Goal: Task Accomplishment & Management: Use online tool/utility

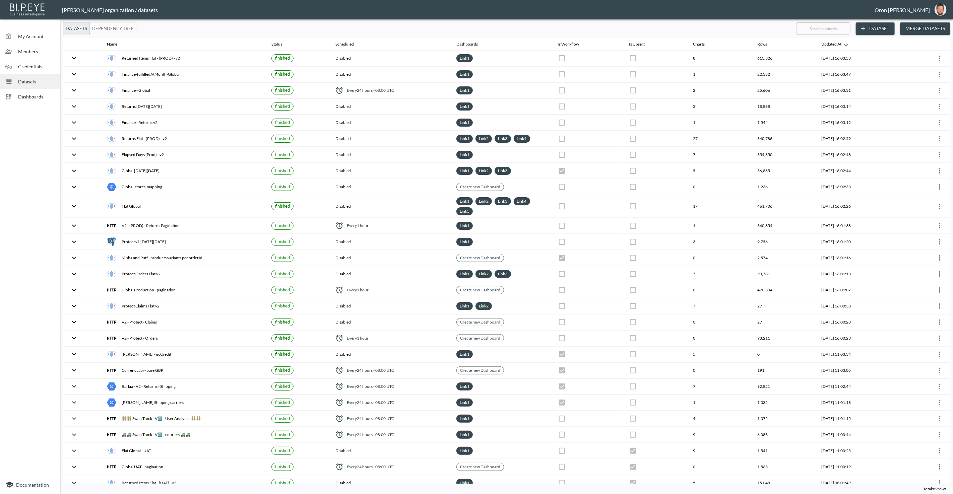
click at [49, 41] on div "My Account" at bounding box center [30, 36] width 60 height 15
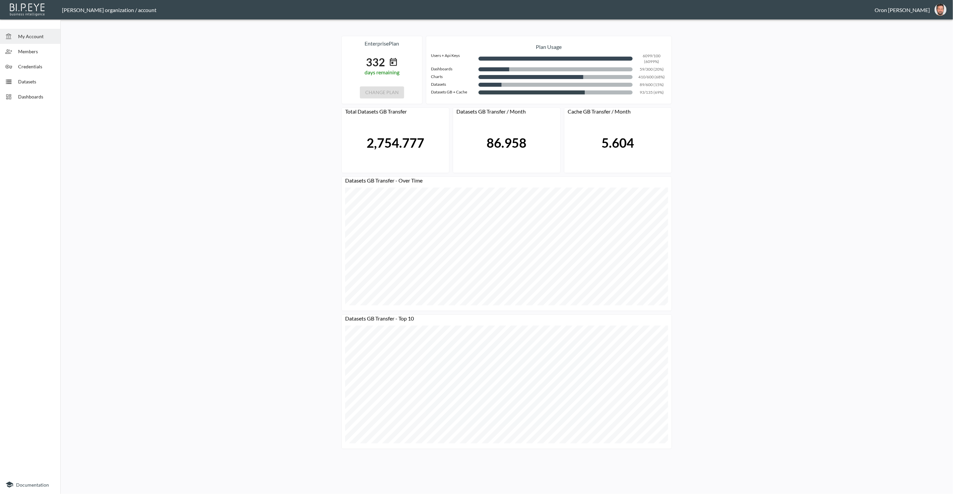
click at [46, 57] on div "Members" at bounding box center [30, 51] width 60 height 15
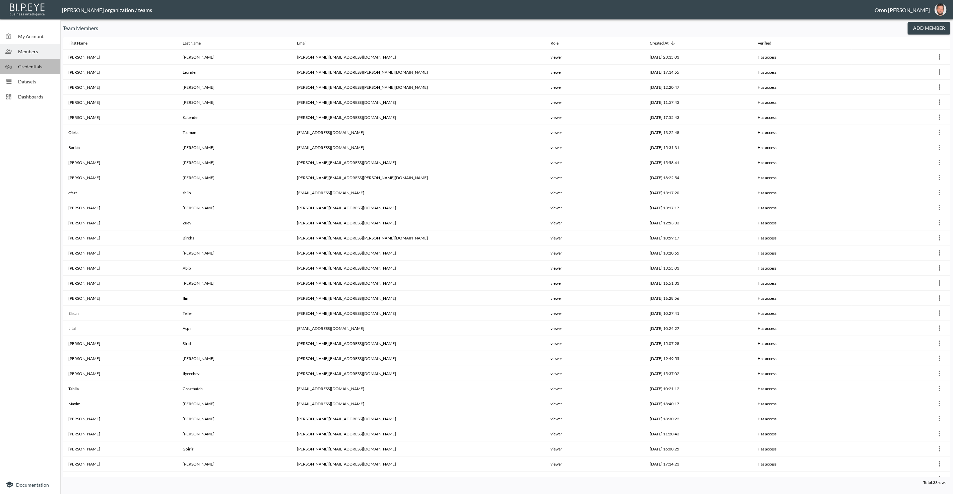
click at [44, 65] on span "Credentials" at bounding box center [36, 66] width 37 height 7
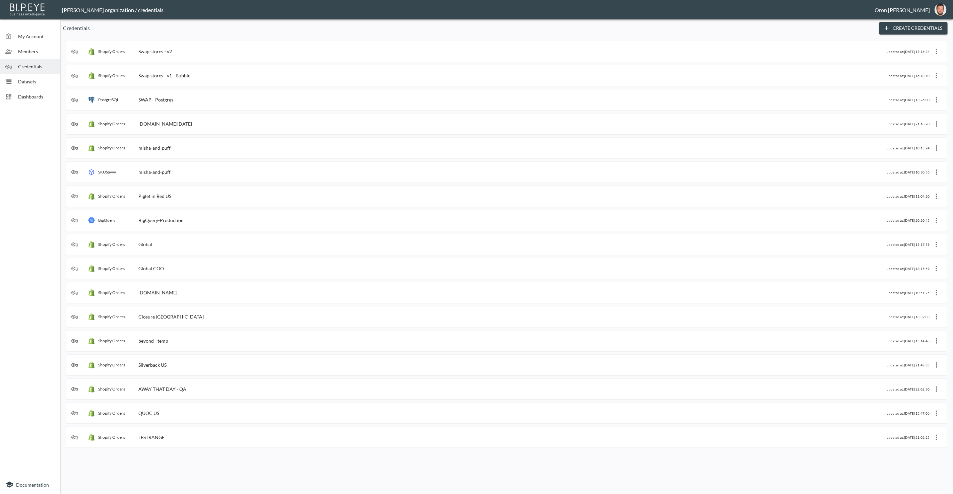
click at [43, 54] on span "Members" at bounding box center [36, 51] width 37 height 7
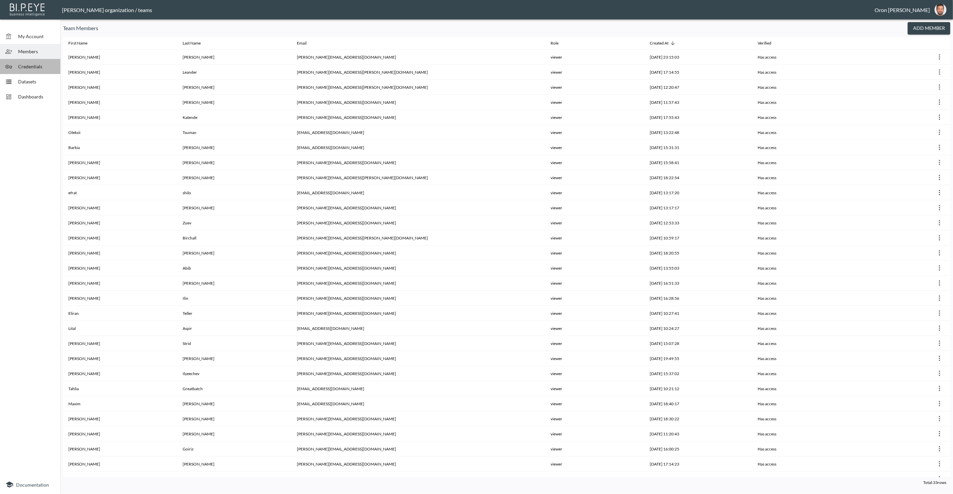
click at [43, 68] on span "Credentials" at bounding box center [36, 66] width 37 height 7
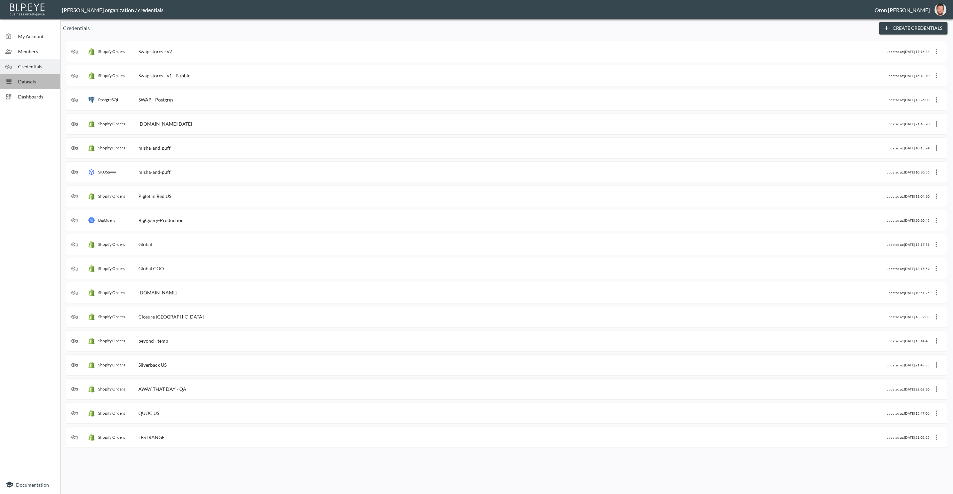
click at [36, 83] on span "Datasets" at bounding box center [36, 81] width 37 height 7
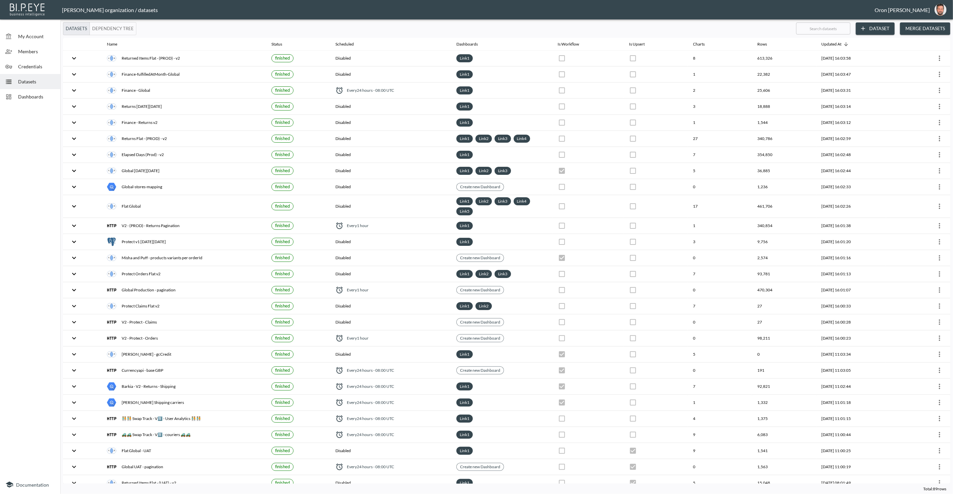
click at [39, 68] on span "Credentials" at bounding box center [36, 66] width 37 height 7
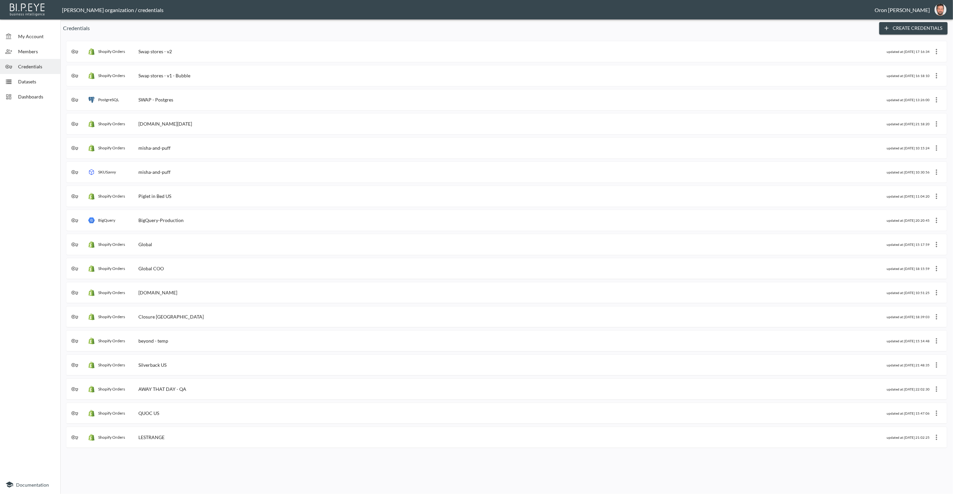
click at [33, 55] on span "Members" at bounding box center [36, 51] width 37 height 7
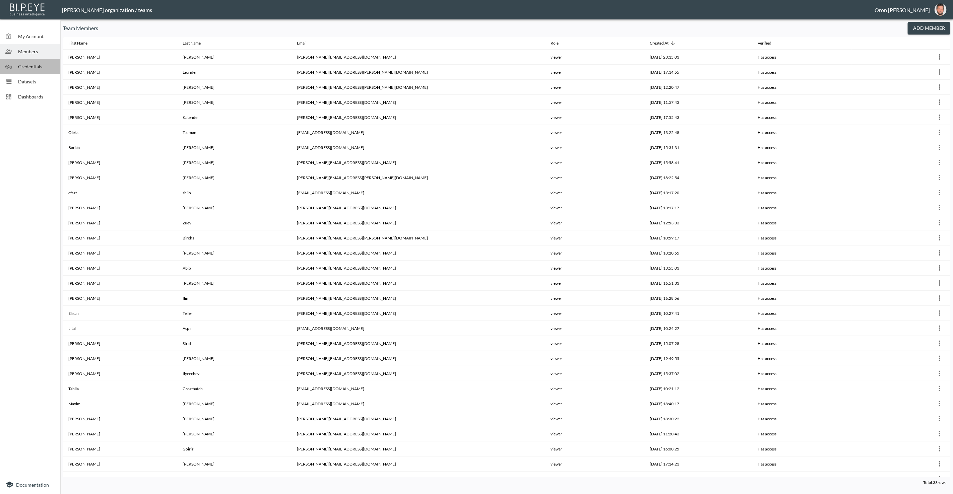
click at [32, 61] on div "Credentials" at bounding box center [30, 66] width 60 height 15
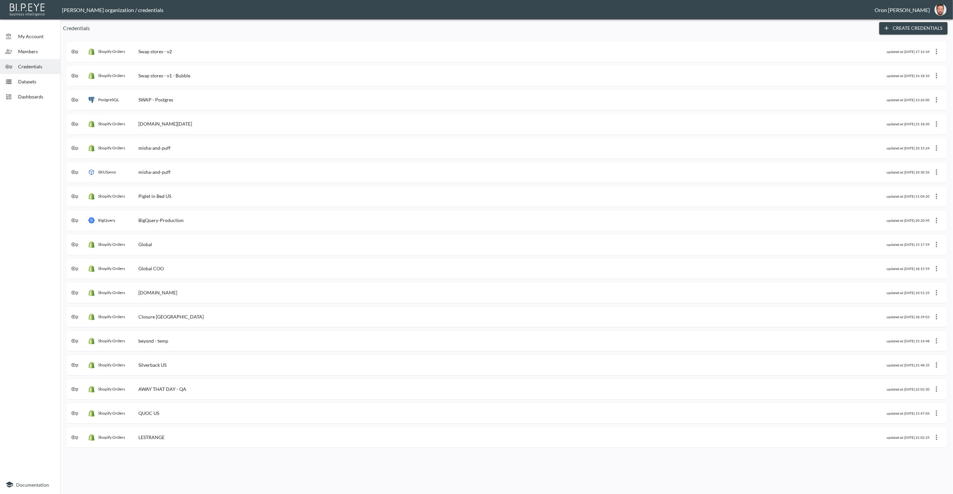
click at [190, 121] on div "[DOMAIN_NAME][DATE]" at bounding box center [165, 124] width 54 height 6
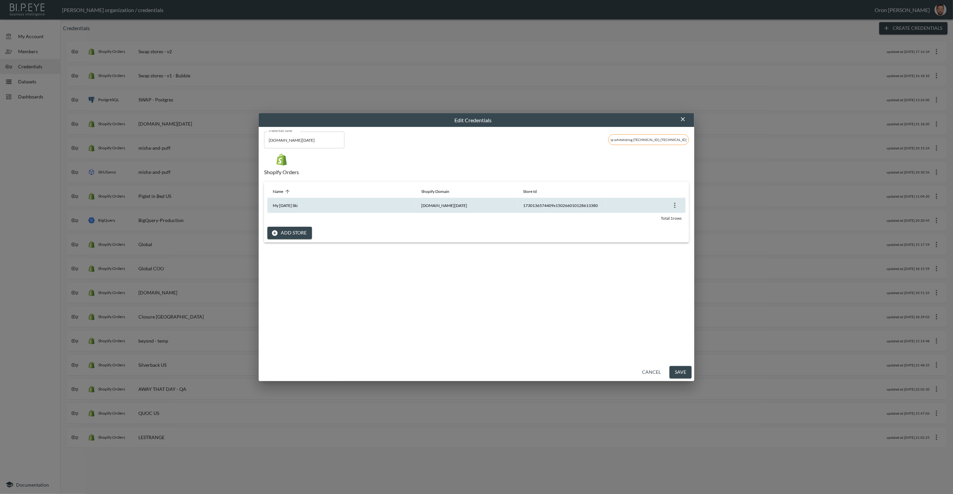
click at [675, 205] on icon "more" at bounding box center [675, 205] width 8 height 8
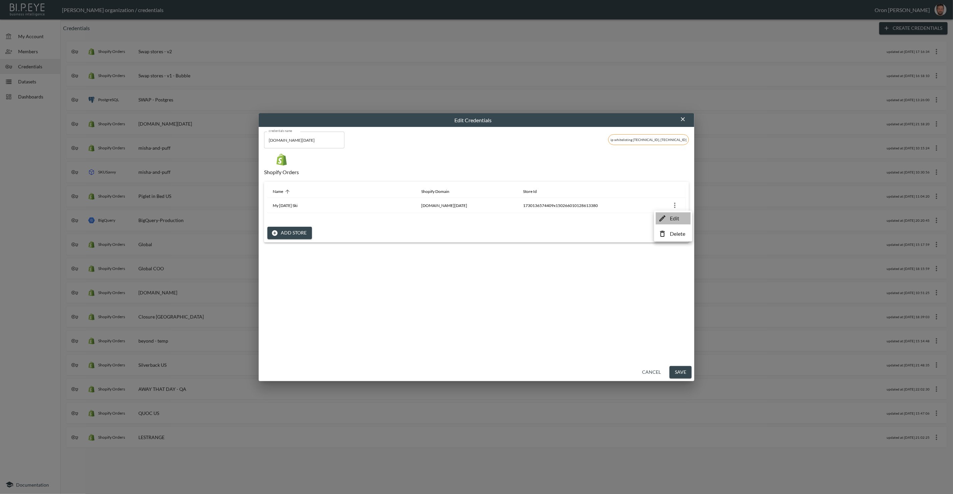
click at [670, 216] on p "Edit" at bounding box center [674, 218] width 9 height 8
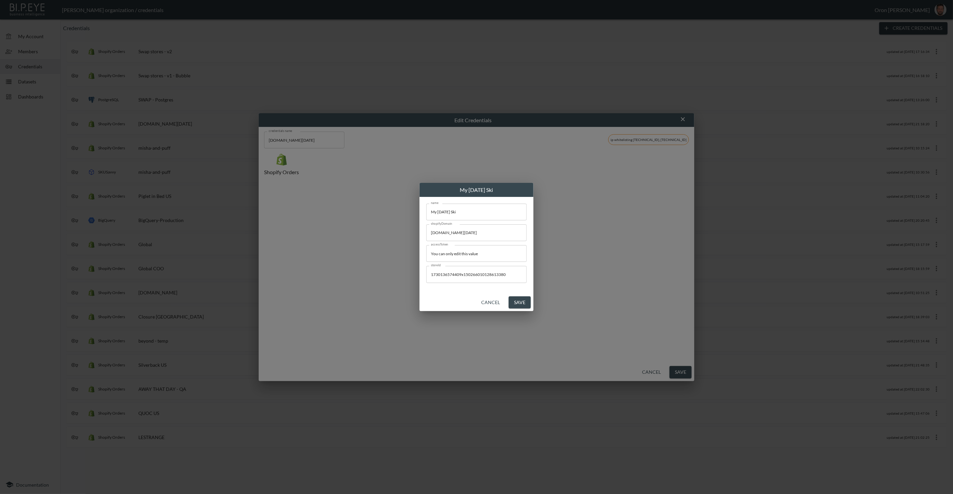
click at [488, 302] on button "Cancel" at bounding box center [490, 302] width 24 height 12
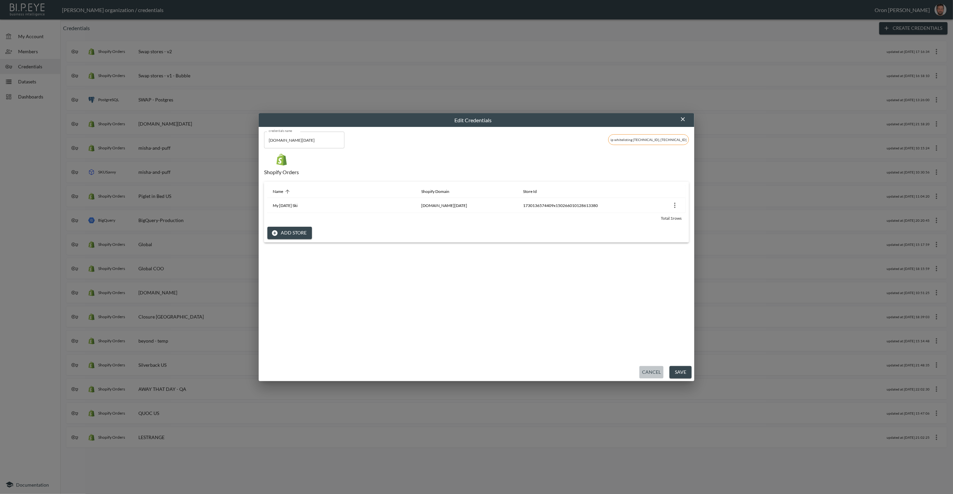
drag, startPoint x: 648, startPoint y: 371, endPoint x: 650, endPoint y: 376, distance: 6.0
click at [648, 371] on button "Cancel" at bounding box center [651, 372] width 24 height 12
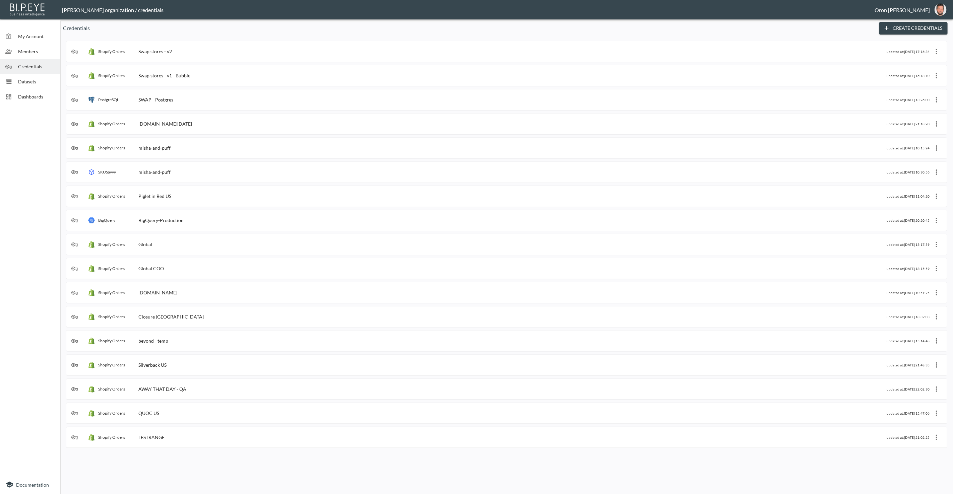
click at [44, 53] on span "Members" at bounding box center [36, 51] width 37 height 7
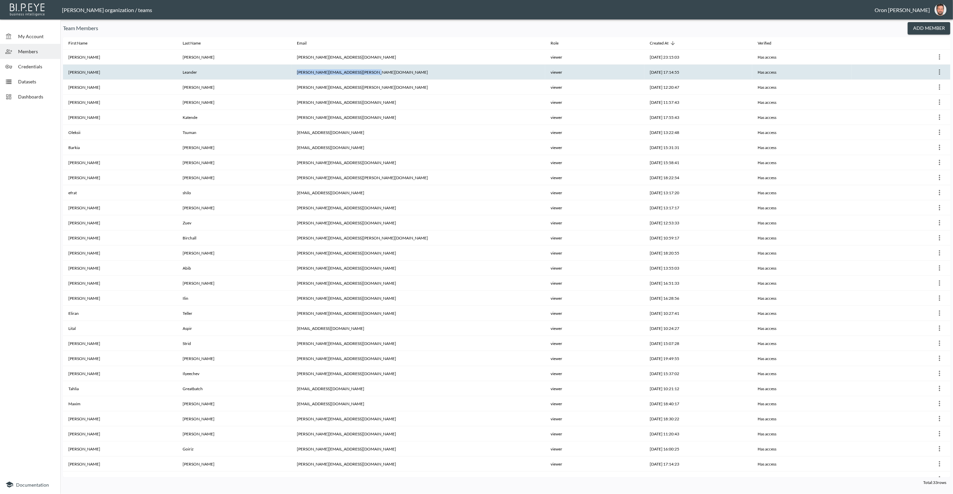
drag, startPoint x: 279, startPoint y: 72, endPoint x: 355, endPoint y: 72, distance: 76.4
click at [355, 72] on th "[PERSON_NAME][EMAIL_ADDRESS][PERSON_NAME][DOMAIN_NAME]" at bounding box center [418, 72] width 254 height 15
click at [28, 67] on span "Credentials" at bounding box center [36, 66] width 37 height 7
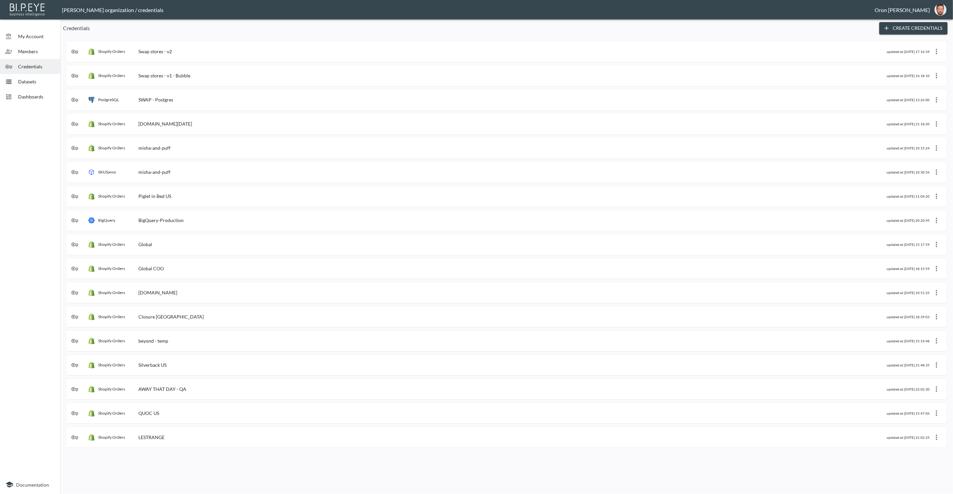
click at [41, 78] on span "Datasets" at bounding box center [36, 81] width 37 height 7
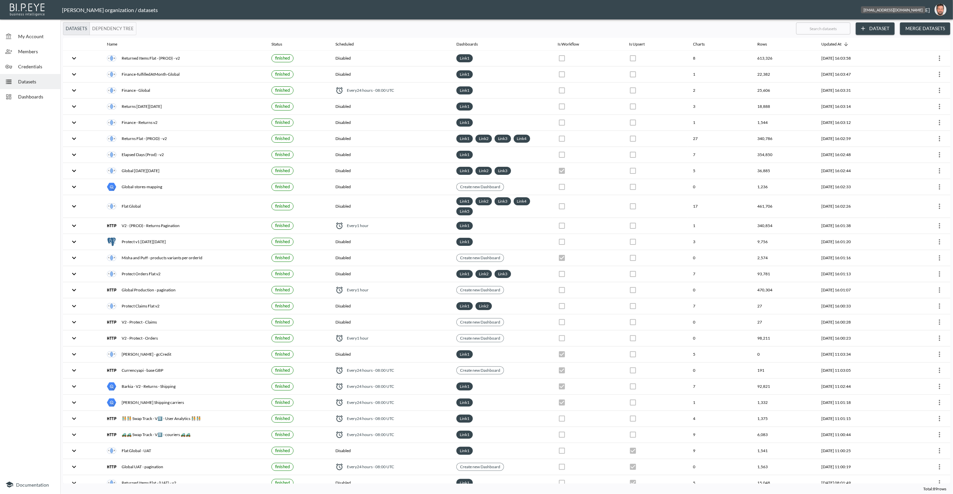
click at [939, 8] on img "oron@bipeye.com" at bounding box center [940, 10] width 12 height 12
click at [925, 24] on li "Switch Organization" at bounding box center [924, 26] width 58 height 12
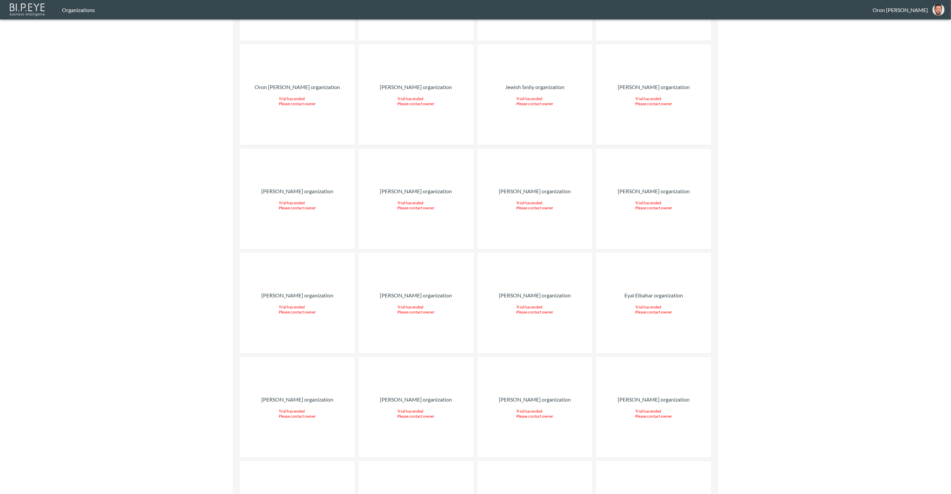
scroll to position [8738, 0]
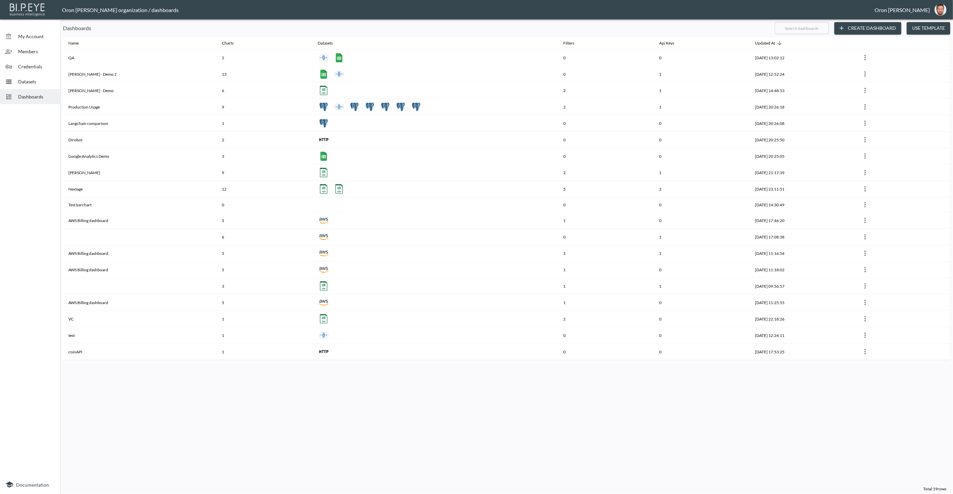
click at [30, 63] on span "Credentials" at bounding box center [36, 66] width 37 height 7
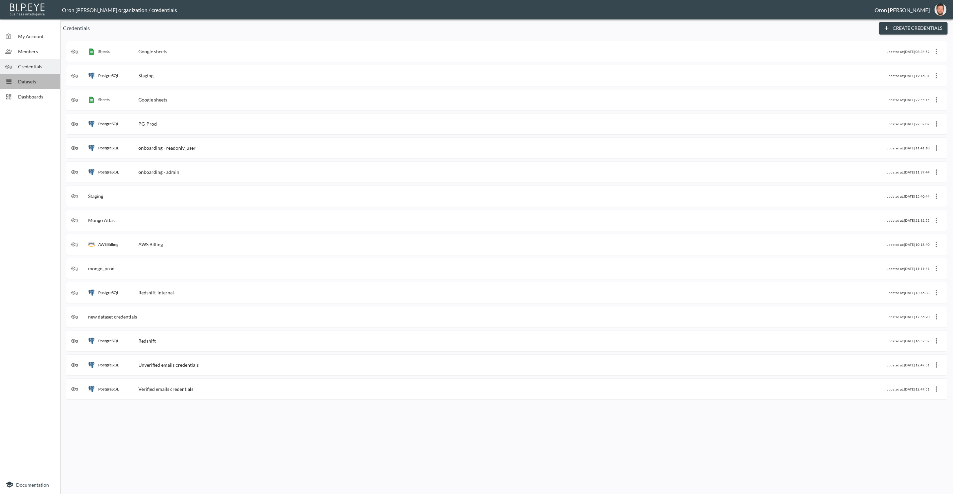
click at [29, 77] on div "Datasets" at bounding box center [30, 81] width 60 height 15
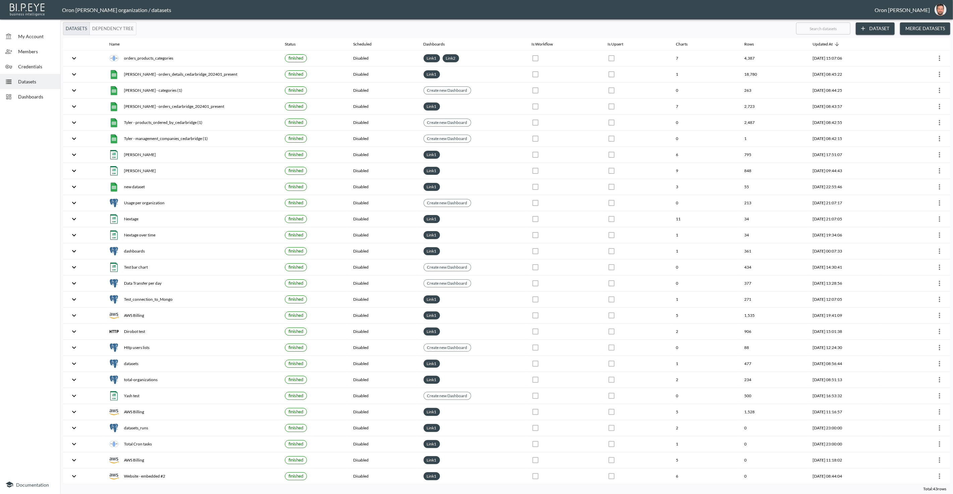
click at [884, 30] on button "Dataset" at bounding box center [875, 28] width 39 height 12
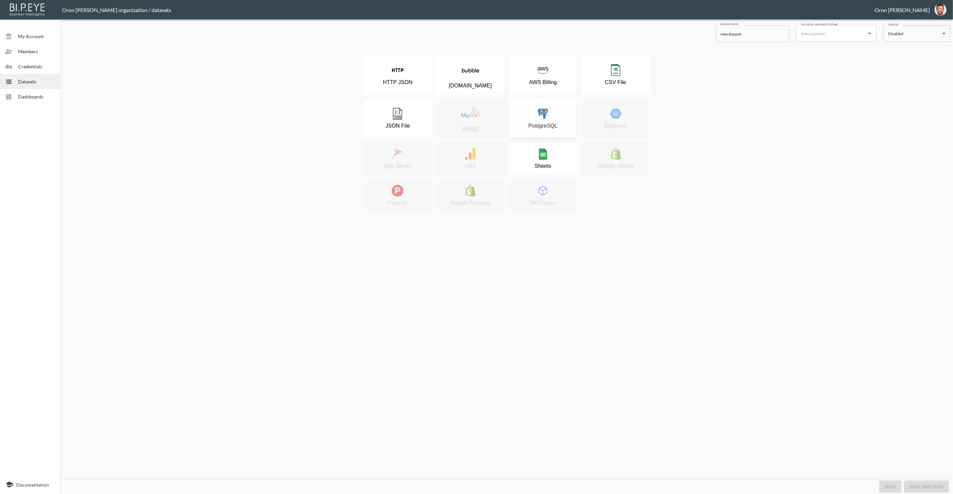
click at [558, 116] on div "PostgreSQL" at bounding box center [543, 118] width 61 height 21
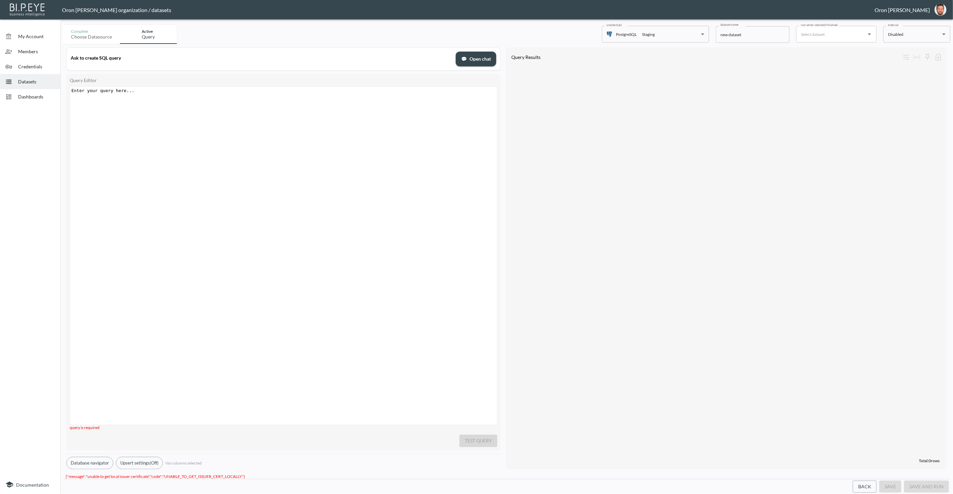
click at [289, 113] on div "Enter your query here... ​ x ​" at bounding box center [292, 264] width 444 height 355
type textarea "select * from org"
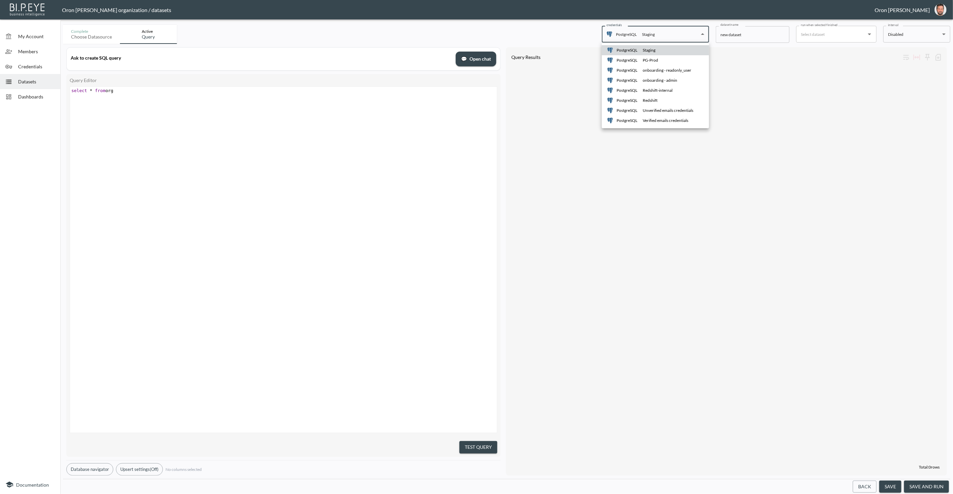
click at [629, 34] on body "BI.P.EYE, Interactive Analytics Dashboards - app Oron [PERSON_NAME] organizatio…" at bounding box center [476, 247] width 953 height 494
click at [628, 56] on li "PostgreSQL PG-Prod" at bounding box center [655, 60] width 107 height 10
type input "33565624-96c9-42d7-9e06-949fc026634e"
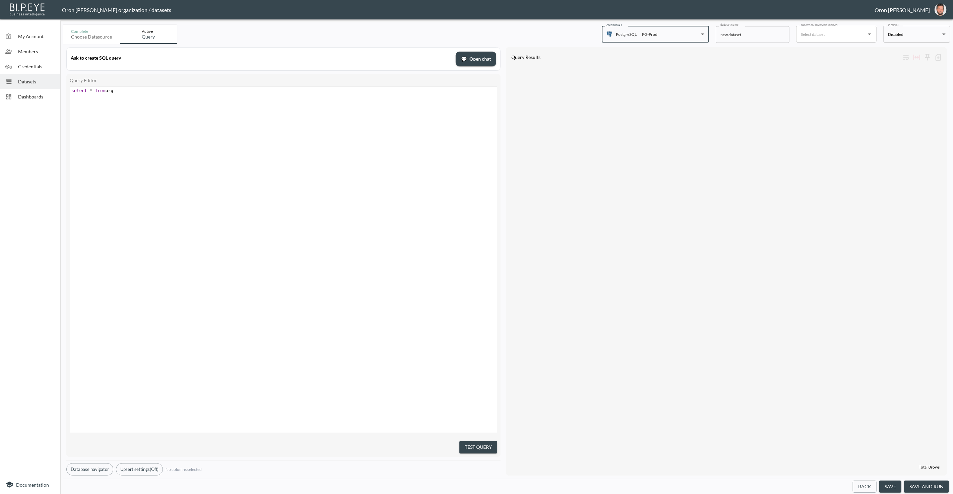
click at [175, 94] on div "​ x select * from org" at bounding box center [292, 91] width 444 height 8
type textarea "a"
type textarea "select * from organizations;"
click at [480, 444] on button "Test Query" at bounding box center [478, 447] width 38 height 12
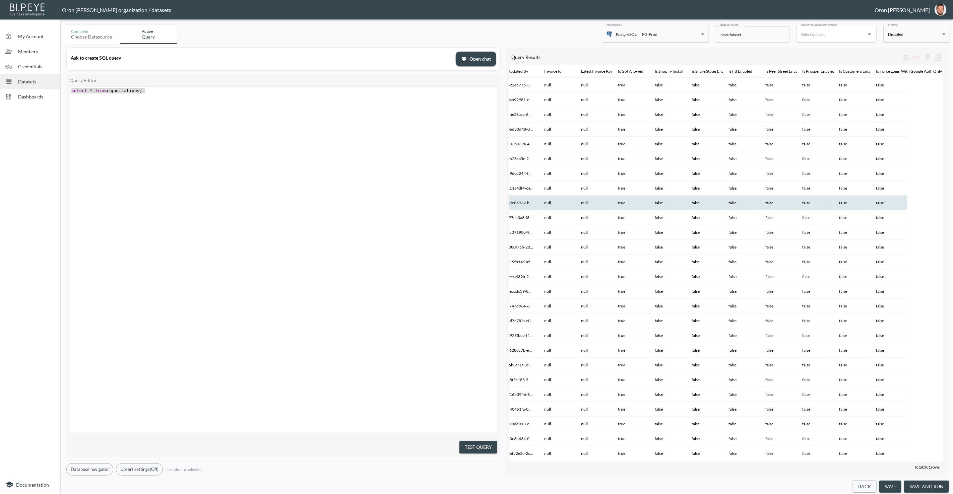
scroll to position [0, 421]
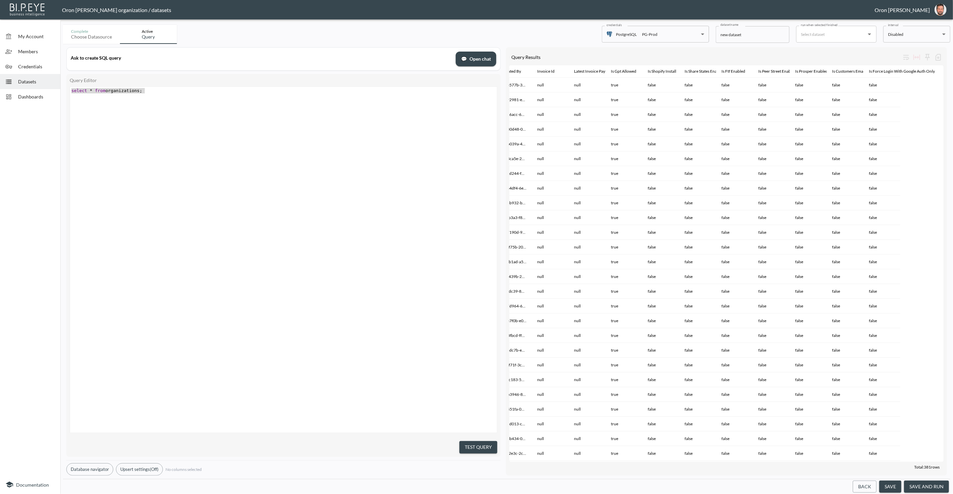
click at [137, 95] on div "x select * from organizations ;" at bounding box center [292, 268] width 444 height 363
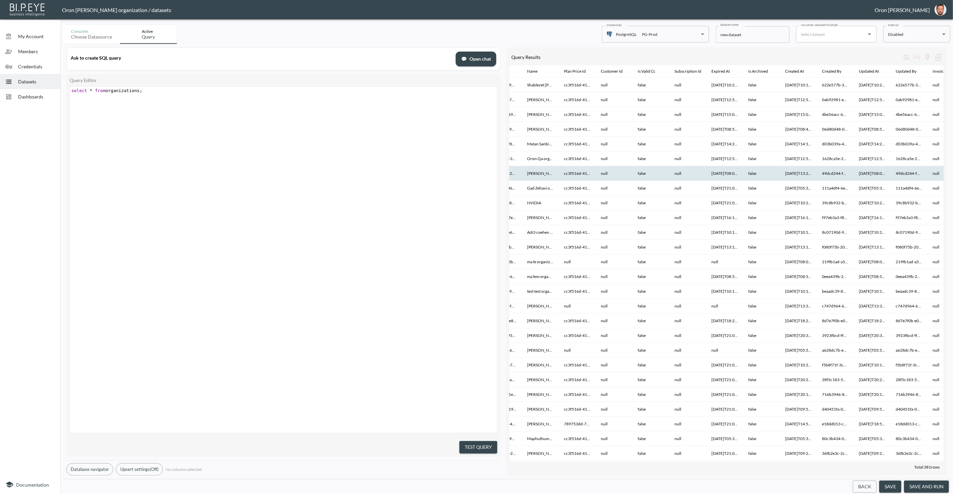
scroll to position [0, 0]
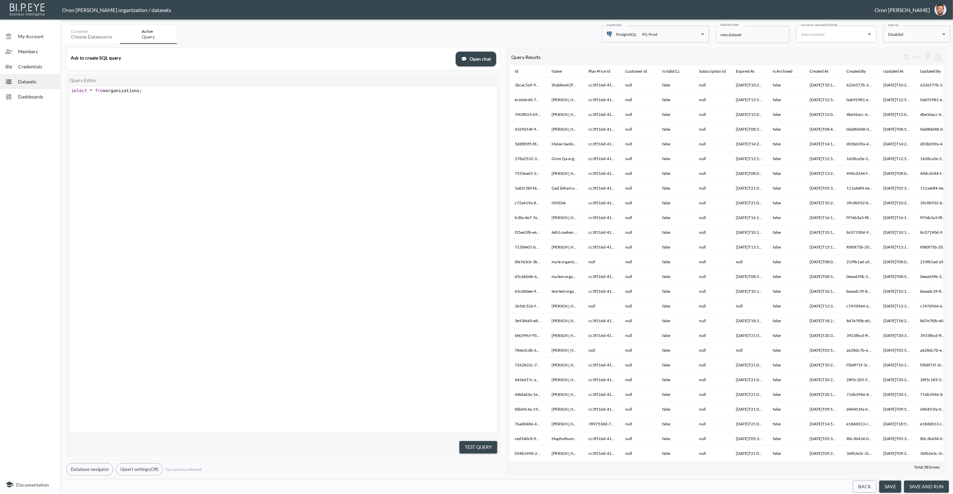
click at [142, 91] on span ";" at bounding box center [141, 90] width 3 height 5
paste textarea "'"
type textarea "where id=''"
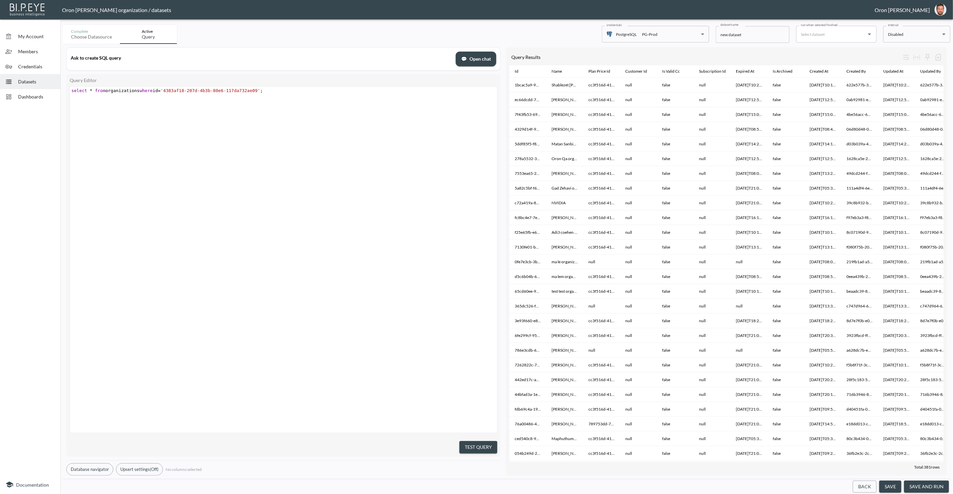
click at [480, 443] on button "Test Query" at bounding box center [478, 447] width 38 height 12
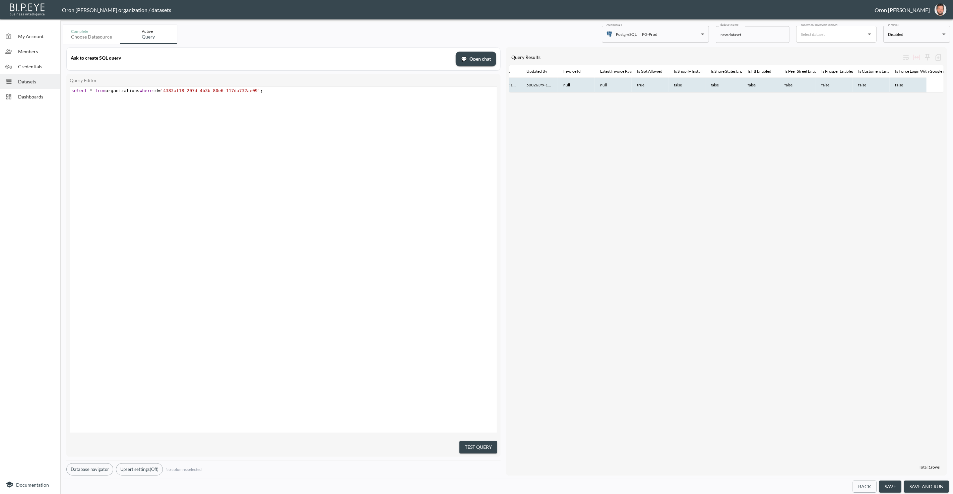
scroll to position [0, 419]
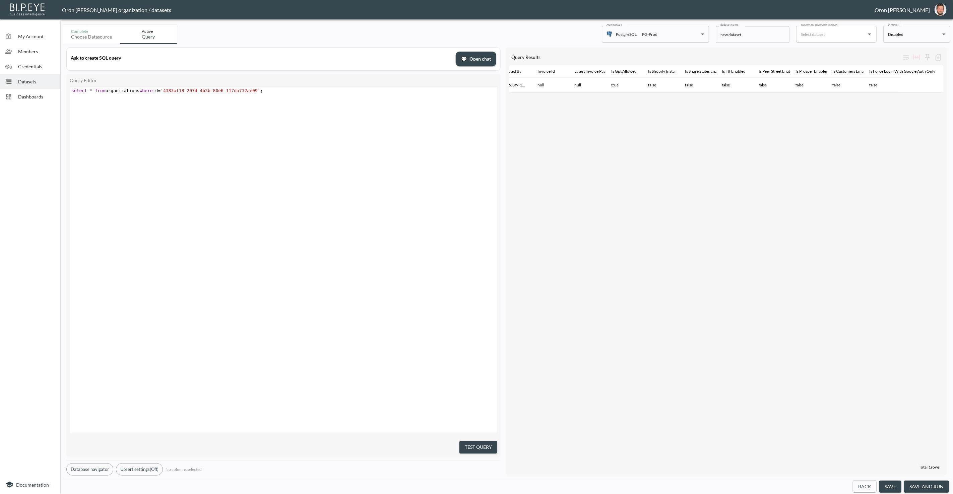
click at [341, 110] on div "x select * from organizations where id = '4383af18-207d-4b3b-80e6-117da732ae09'…" at bounding box center [292, 268] width 444 height 363
type textarea "update isForce"
type textarea "_for"
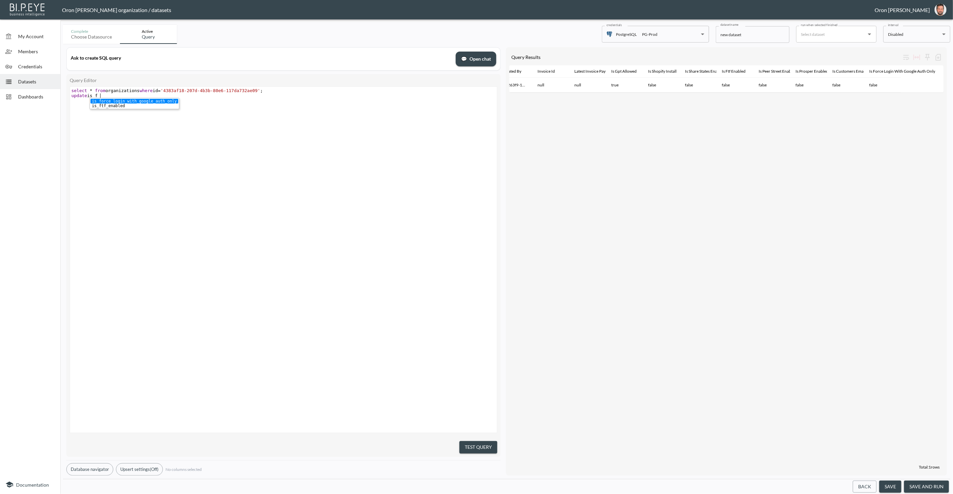
scroll to position [0, 10]
type textarea "is_force_login_with_google_auth_only"
type textarea "org"
paste textarea "="
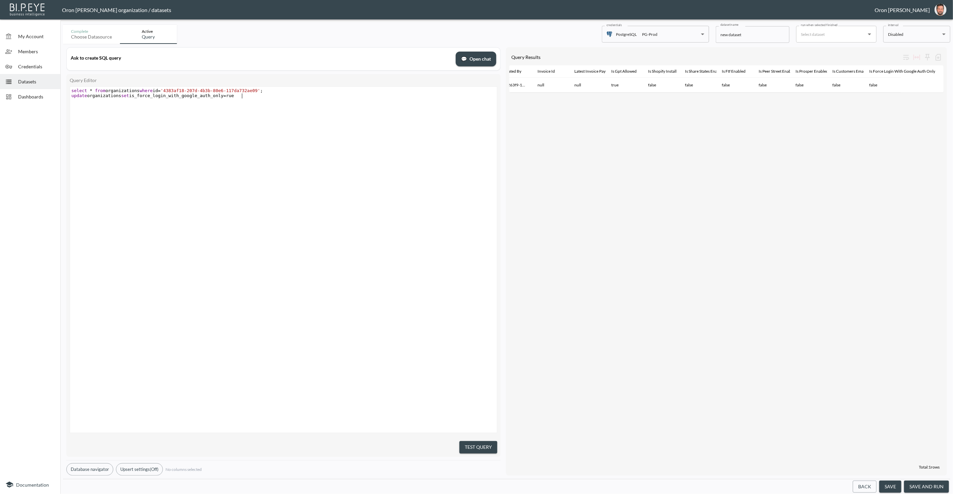
type textarea "set =rue"
type textarea "true where id='"
type textarea "'4383af18-207d-4b3b-80e6-117da732ae09'"
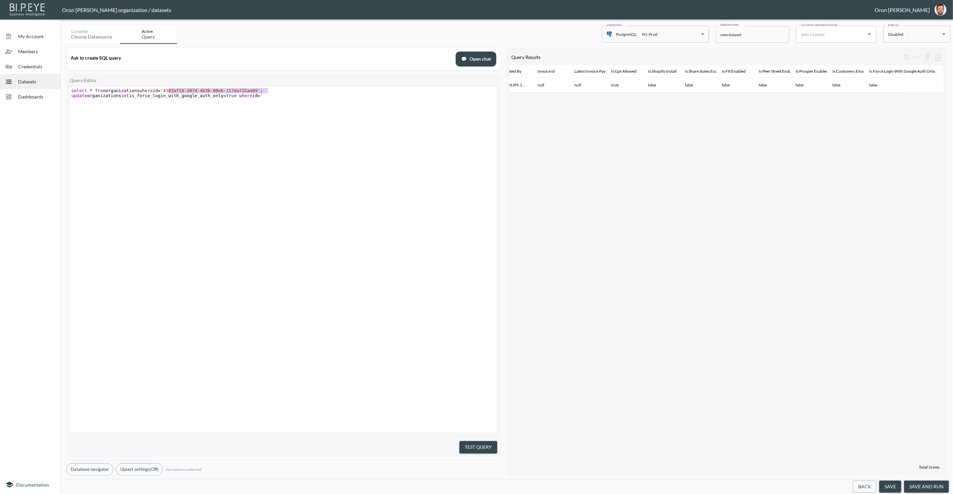
drag, startPoint x: 169, startPoint y: 90, endPoint x: 295, endPoint y: 99, distance: 126.3
click at [263, 89] on span "select * from organizations where id = '4383af18-207d-4b3b-80e6-117da732ae09' ;" at bounding box center [166, 90] width 191 height 5
click at [289, 96] on pre "update organizations set is_force_login_with_google_auth_only = true where id =…" at bounding box center [284, 95] width 428 height 5
paste textarea ";"
type textarea ";"
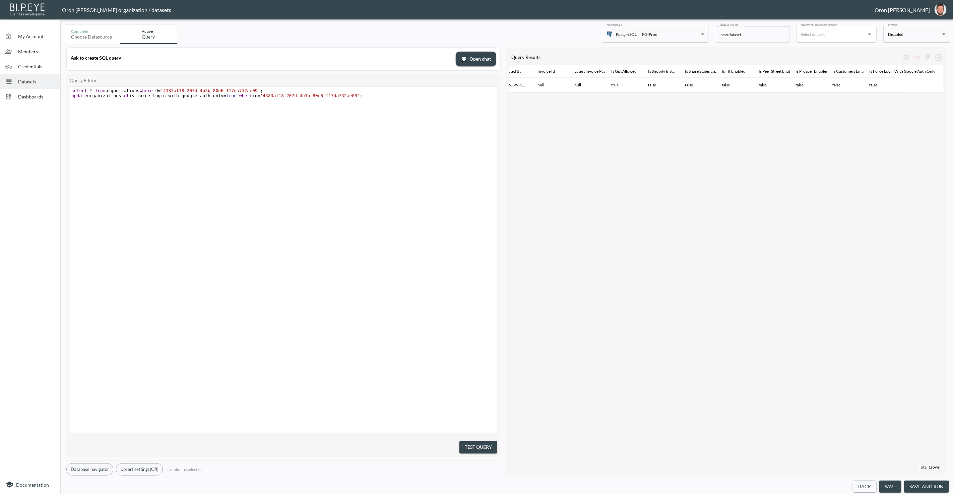
scroll to position [0, 2]
click at [72, 88] on span "select" at bounding box center [79, 90] width 16 height 5
type textarea "--"
click at [384, 97] on pre "update organizations set is_force_login_with_google_auth_only = true where id =…" at bounding box center [284, 95] width 428 height 5
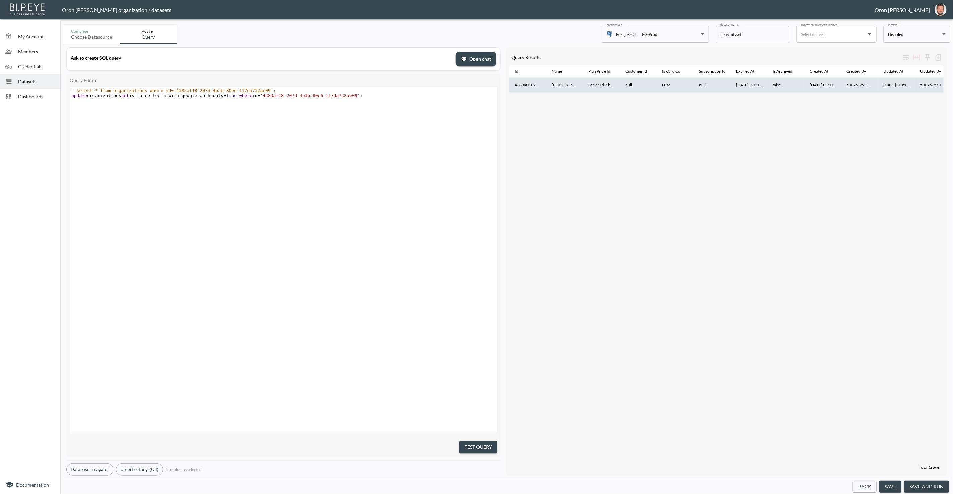
scroll to position [0, 419]
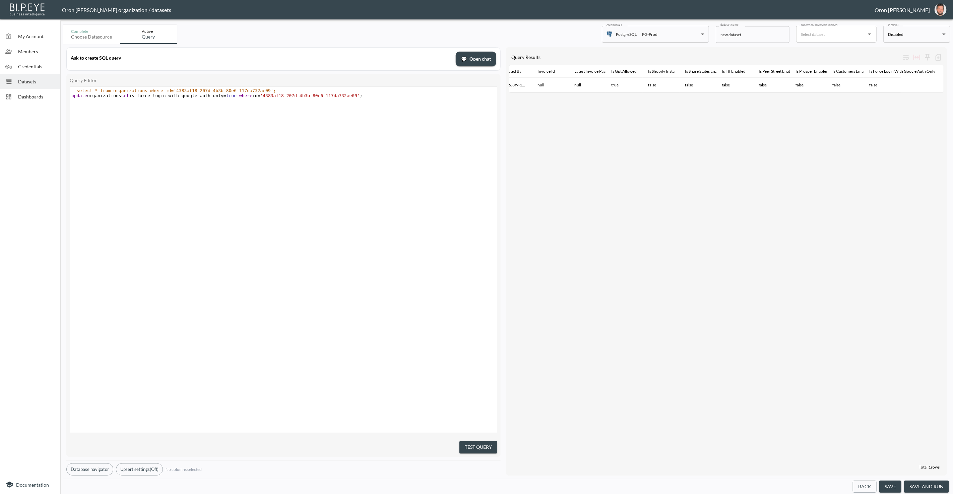
drag, startPoint x: 361, startPoint y: 101, endPoint x: 371, endPoint y: 99, distance: 9.9
click at [361, 101] on div "x --select * from organizations where id='4383af18-207d-4b3b-80e6-117da732ae09'…" at bounding box center [292, 268] width 444 height 363
type textarea "';"
click at [371, 98] on div "x --select * from organizations where id='4383af18-207d-4b3b-80e6-117da732ae09'…" at bounding box center [284, 93] width 428 height 13
click at [378, 96] on pre "update organizations set is_force_login_with_google_auth_only = true where id =…" at bounding box center [284, 95] width 428 height 5
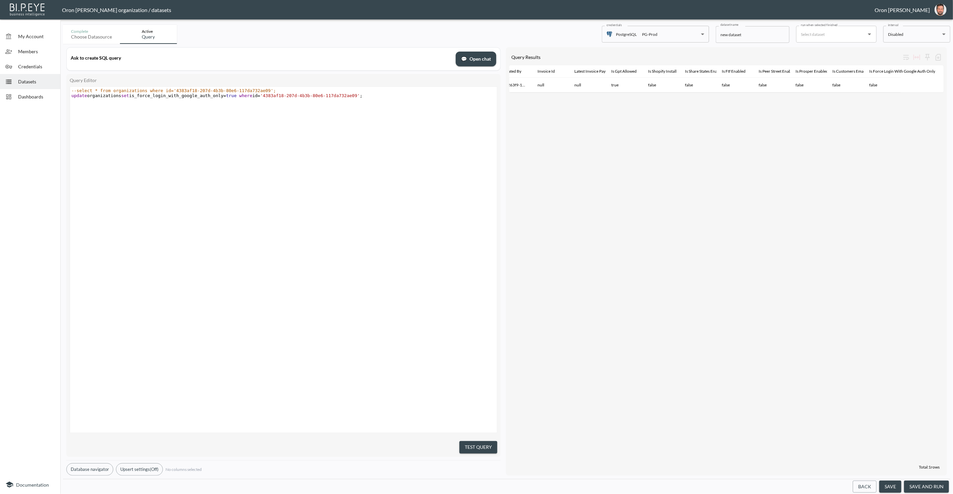
click at [479, 447] on button "Test Query" at bounding box center [478, 447] width 38 height 12
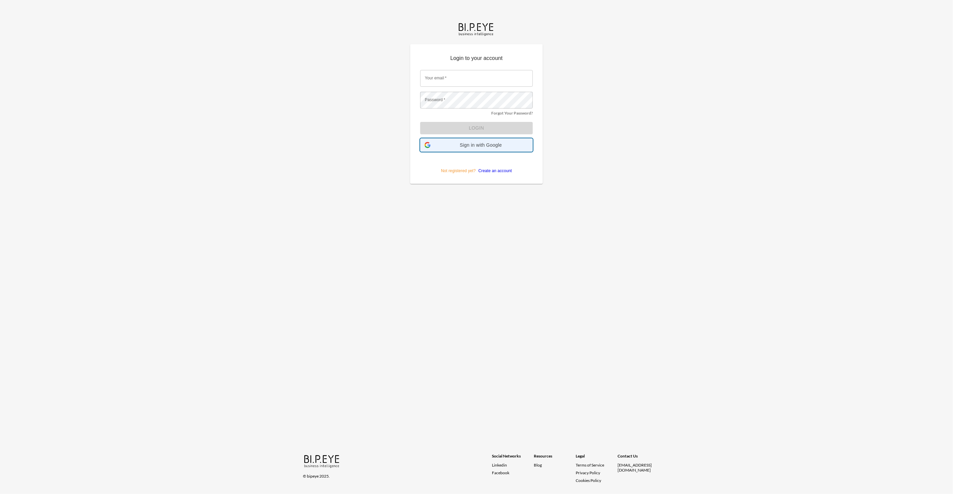
click at [489, 148] on div "Sign in with Google Sign in with Google. Opens in new tab" at bounding box center [476, 145] width 104 height 13
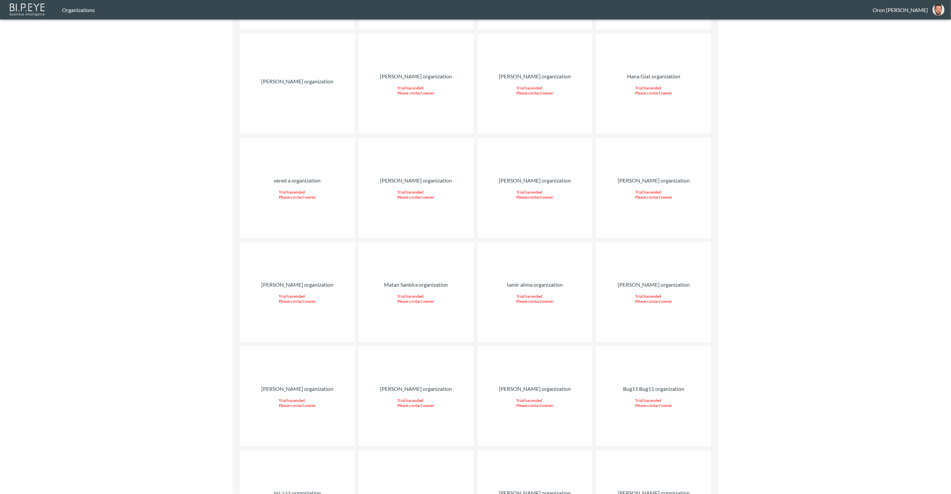
scroll to position [6993, 0]
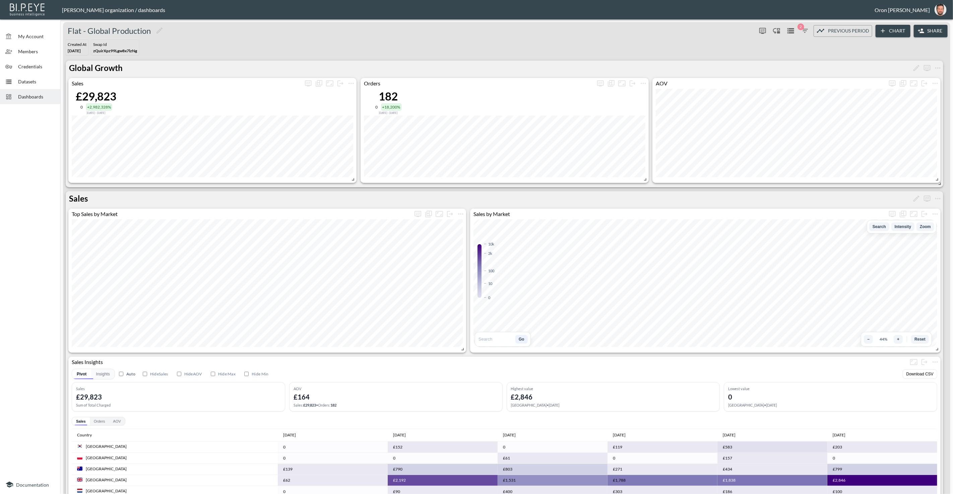
click at [18, 154] on div at bounding box center [30, 291] width 60 height 369
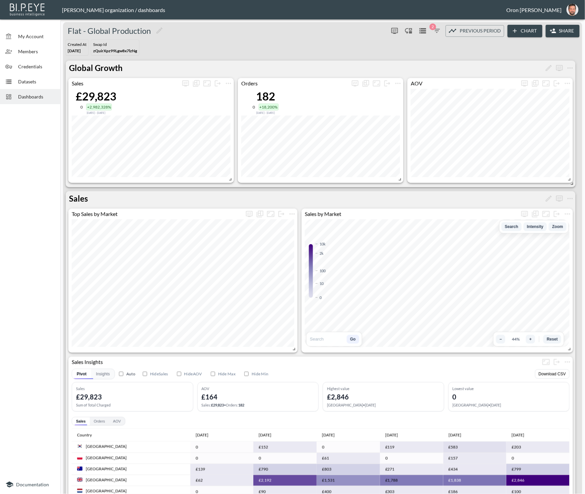
click at [26, 80] on span "Datasets" at bounding box center [36, 81] width 37 height 7
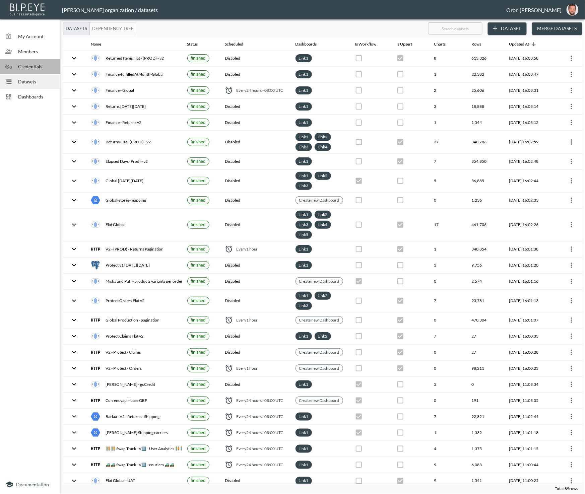
drag, startPoint x: 34, startPoint y: 65, endPoint x: 32, endPoint y: 69, distance: 3.7
click at [34, 65] on span "Credentials" at bounding box center [36, 66] width 37 height 7
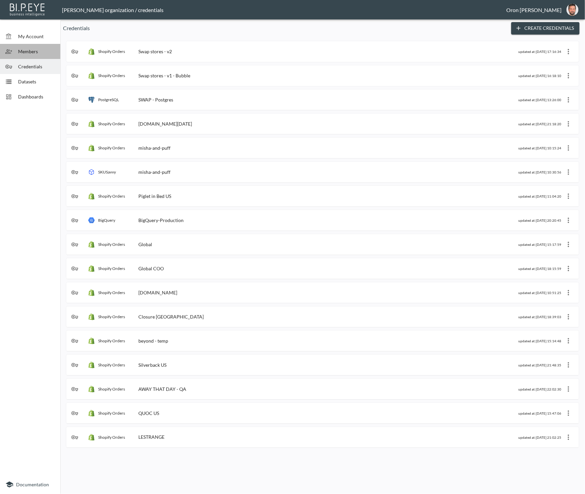
click at [41, 49] on span "Members" at bounding box center [36, 51] width 37 height 7
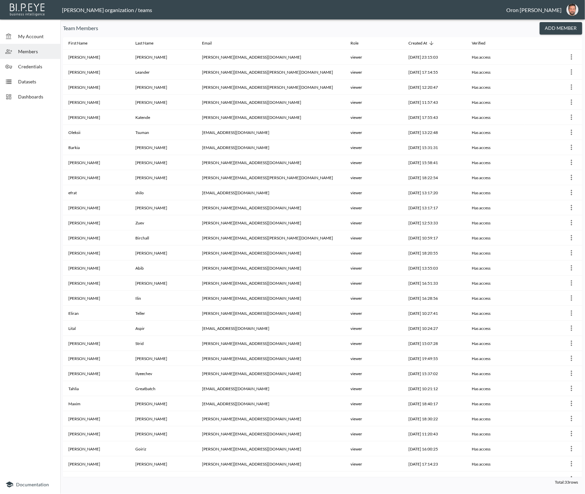
drag, startPoint x: 42, startPoint y: 97, endPoint x: 40, endPoint y: 81, distance: 16.2
click at [42, 97] on span "Dashboards" at bounding box center [36, 96] width 37 height 7
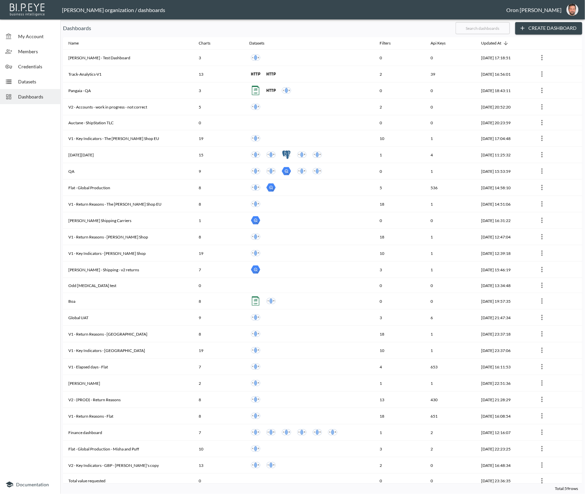
click at [41, 73] on ul "My Account Members Credentials Datasets Dashboards" at bounding box center [30, 63] width 60 height 86
click at [41, 59] on div "Credentials" at bounding box center [30, 66] width 60 height 15
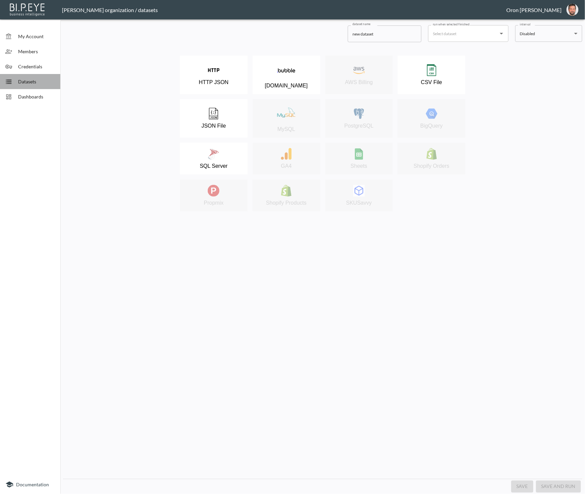
click at [32, 81] on span "Datasets" at bounding box center [36, 81] width 37 height 7
